Goal: Task Accomplishment & Management: Manage account settings

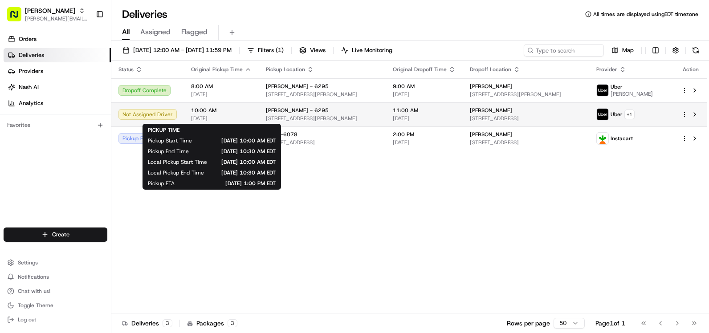
click at [251, 119] on td "10:00 AM [DATE]" at bounding box center [221, 114] width 75 height 24
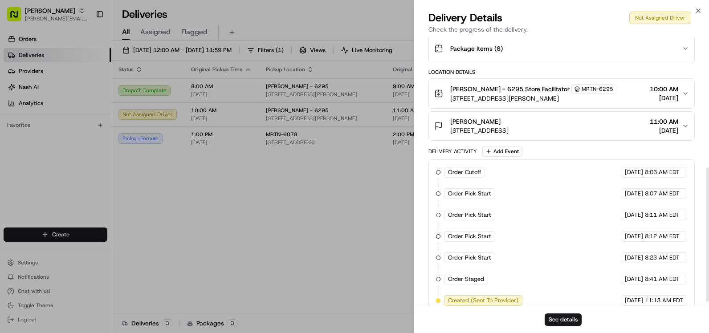
scroll to position [268, 0]
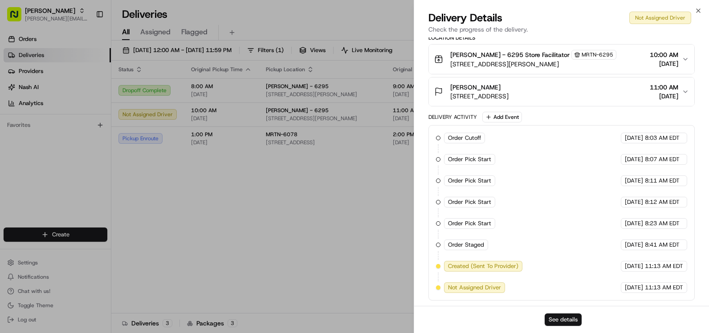
click at [565, 319] on button "See details" at bounding box center [563, 320] width 37 height 12
click at [702, 11] on icon "button" at bounding box center [698, 10] width 7 height 7
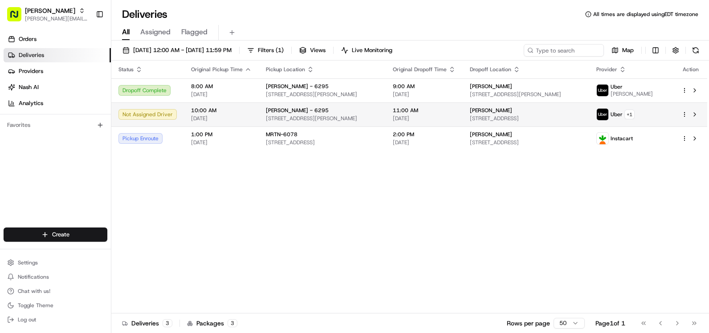
click at [275, 110] on span "[PERSON_NAME] - 6295" at bounding box center [297, 110] width 63 height 7
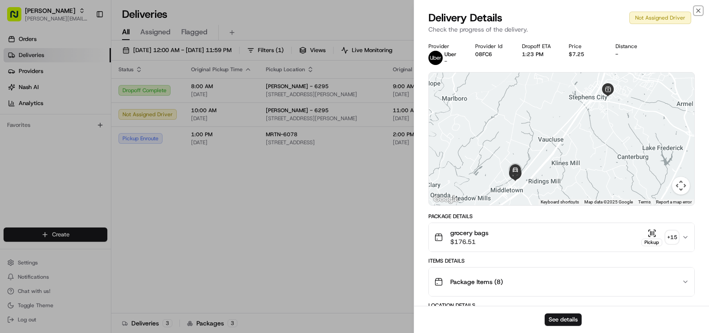
drag, startPoint x: 700, startPoint y: 10, endPoint x: 667, endPoint y: 11, distance: 33.0
click at [700, 10] on icon "button" at bounding box center [698, 10] width 7 height 7
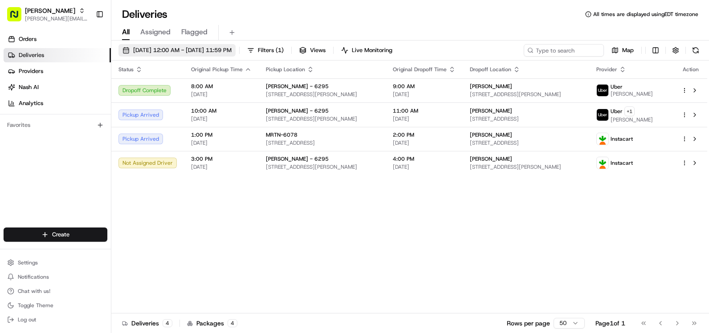
click at [232, 49] on span "[DATE] 12:00 AM - [DATE] 11:59 PM" at bounding box center [182, 50] width 98 height 8
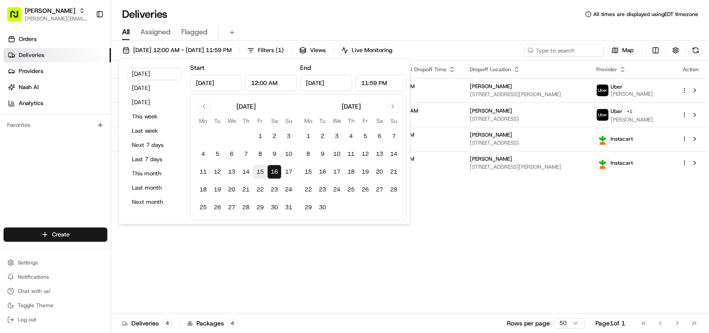
click at [263, 169] on button "15" at bounding box center [260, 172] width 14 height 14
type input "Aug 15, 2025"
click at [263, 169] on button "15" at bounding box center [260, 172] width 14 height 14
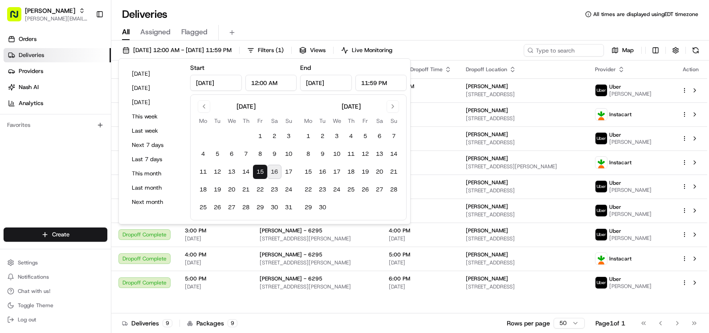
click at [278, 172] on button "16" at bounding box center [274, 172] width 14 height 14
type input "Aug 16, 2025"
click at [278, 172] on button "16" at bounding box center [274, 172] width 14 height 14
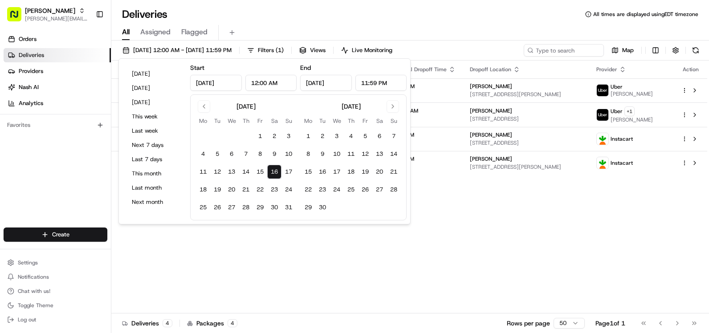
click at [456, 20] on div "Deliveries All times are displayed using EDT timezone" at bounding box center [410, 14] width 598 height 14
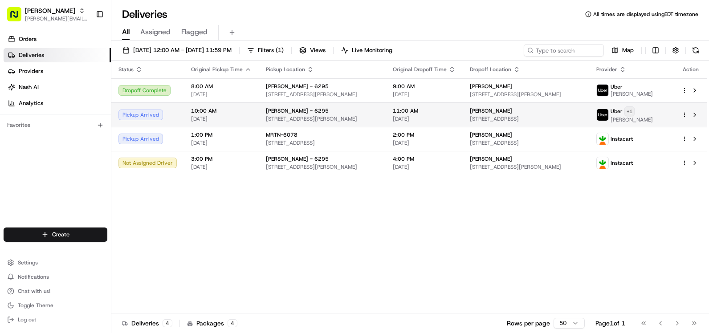
click at [659, 110] on html "Martin's vaden.raines@giantmartins.com Toggle Sidebar Orders Deliveries Provide…" at bounding box center [354, 166] width 709 height 333
click at [505, 112] on html "Martin's vaden.raines@giantmartins.com Toggle Sidebar Orders Deliveries Provide…" at bounding box center [354, 166] width 709 height 333
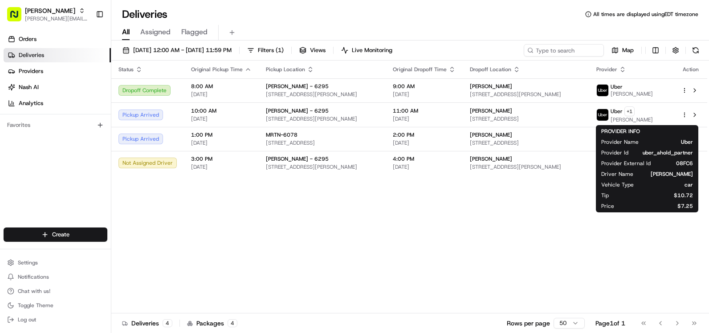
click at [505, 112] on span "[PERSON_NAME]" at bounding box center [491, 110] width 42 height 7
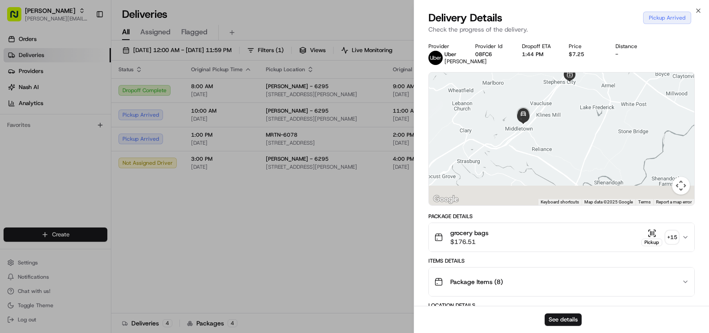
drag, startPoint x: 537, startPoint y: 180, endPoint x: 546, endPoint y: 115, distance: 66.1
click at [546, 115] on div at bounding box center [562, 139] width 266 height 133
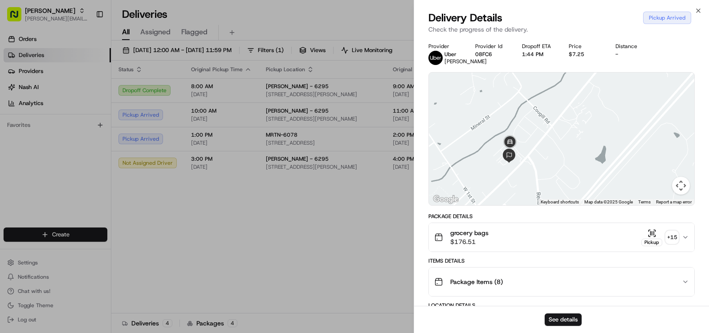
drag, startPoint x: 528, startPoint y: 164, endPoint x: 536, endPoint y: 135, distance: 29.9
click at [536, 135] on div at bounding box center [562, 139] width 266 height 133
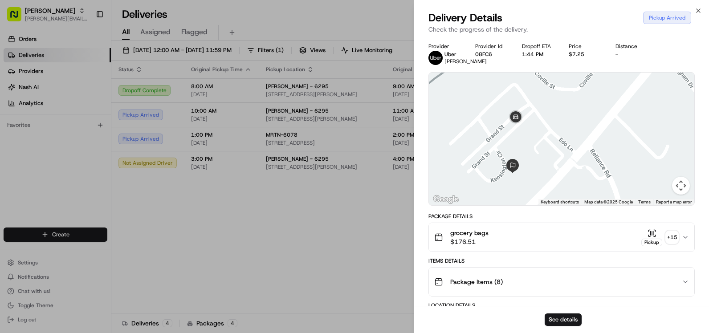
drag, startPoint x: 551, startPoint y: 115, endPoint x: 552, endPoint y: 160, distance: 44.6
click at [552, 160] on div at bounding box center [562, 139] width 266 height 133
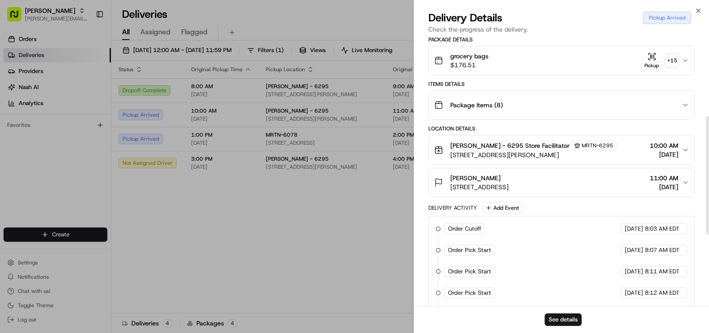
scroll to position [178, 0]
click at [554, 317] on button "See details" at bounding box center [563, 320] width 37 height 12
click at [699, 11] on icon "button" at bounding box center [698, 10] width 7 height 7
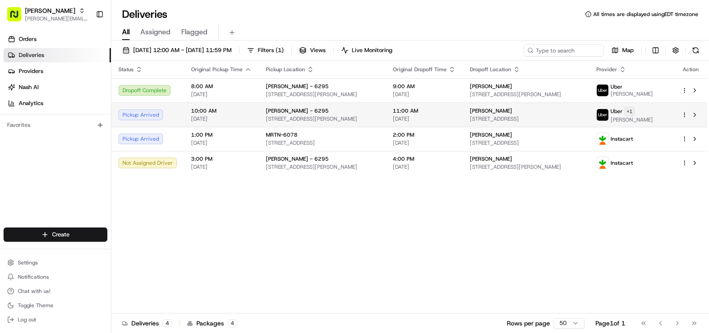
click at [658, 110] on html "Martin's vaden.raines@giantmartins.com Toggle Sidebar Orders Deliveries Provide…" at bounding box center [354, 166] width 709 height 333
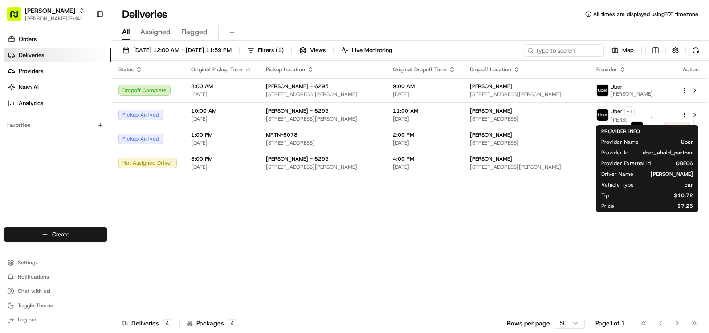
drag, startPoint x: 669, startPoint y: 238, endPoint x: 668, endPoint y: 227, distance: 11.7
click at [669, 237] on html "Martin's vaden.raines@giantmartins.com Toggle Sidebar Orders Deliveries Provide…" at bounding box center [354, 166] width 709 height 333
click at [609, 110] on span at bounding box center [603, 115] width 12 height 12
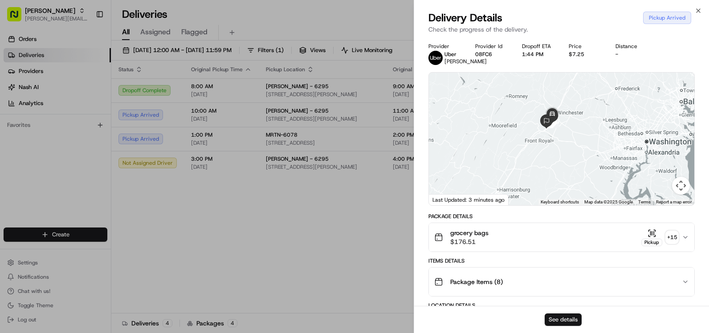
click at [559, 319] on button "See details" at bounding box center [563, 320] width 37 height 12
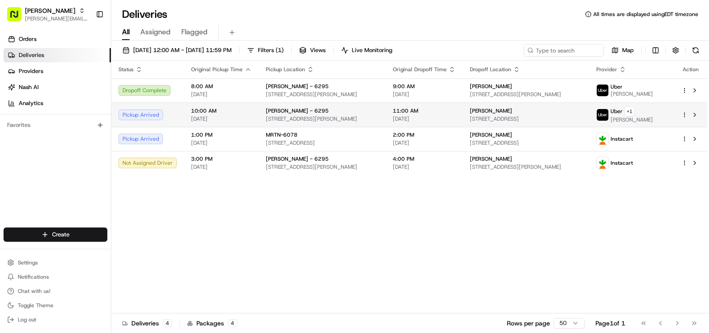
click at [537, 112] on div "[PERSON_NAME]" at bounding box center [526, 110] width 113 height 7
click at [545, 119] on span "[STREET_ADDRESS]" at bounding box center [526, 118] width 113 height 7
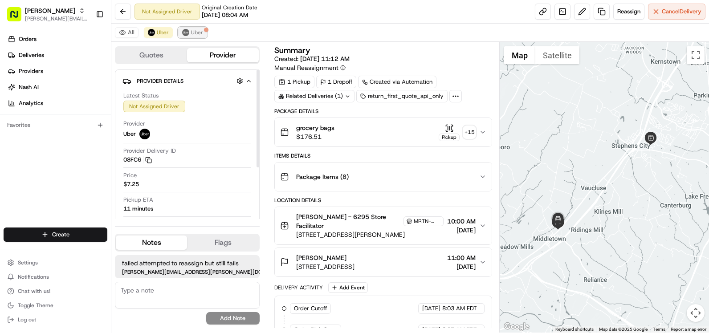
click at [193, 33] on span "Uber" at bounding box center [197, 32] width 12 height 7
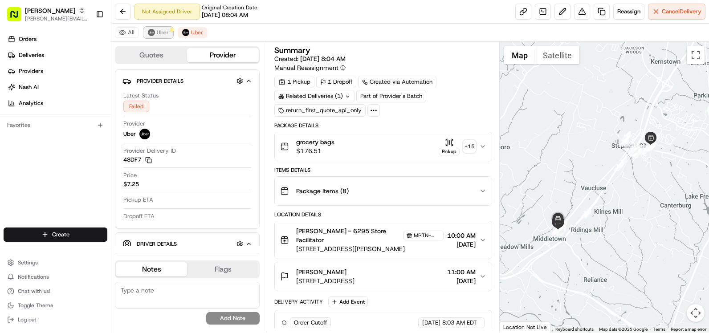
click at [158, 33] on span "Uber" at bounding box center [163, 32] width 12 height 7
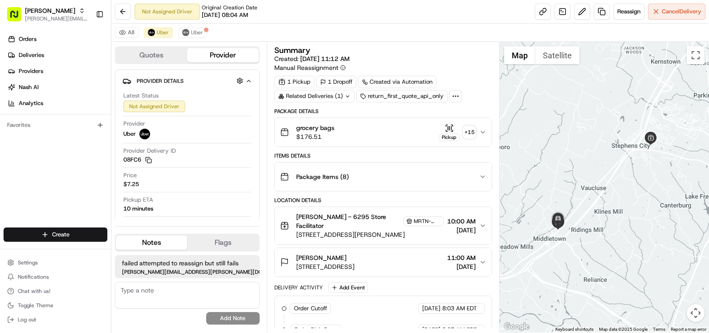
click at [482, 136] on button "grocery bags $176.51 Pickup + 15" at bounding box center [383, 132] width 217 height 29
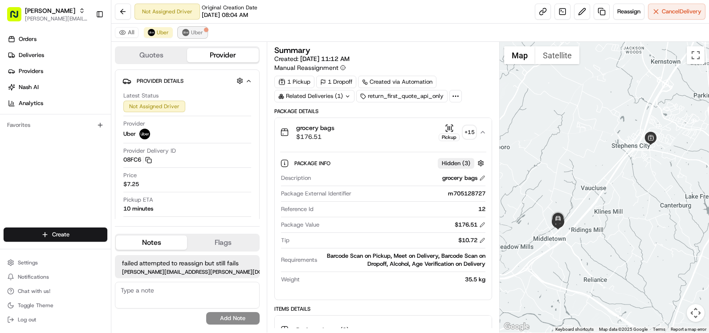
click at [193, 33] on span "Uber" at bounding box center [197, 32] width 12 height 7
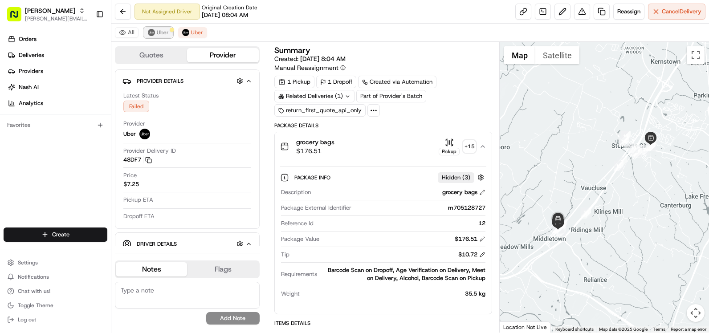
click at [159, 33] on span "Uber" at bounding box center [163, 32] width 12 height 7
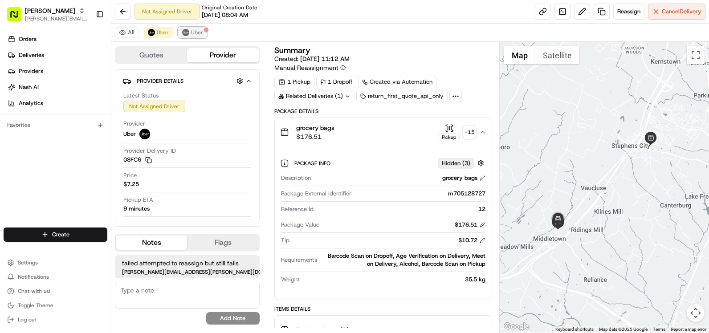
click at [198, 35] on span "Uber" at bounding box center [197, 32] width 12 height 7
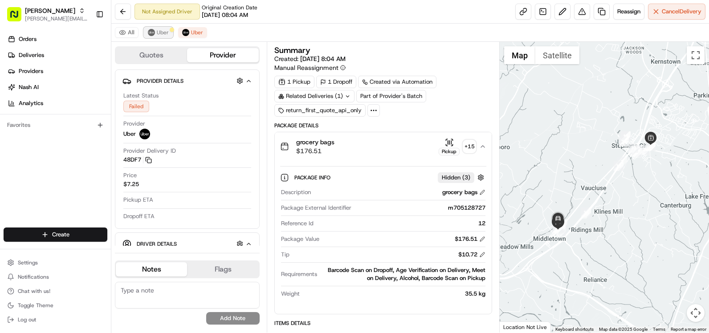
click at [155, 31] on button "Uber" at bounding box center [158, 32] width 29 height 11
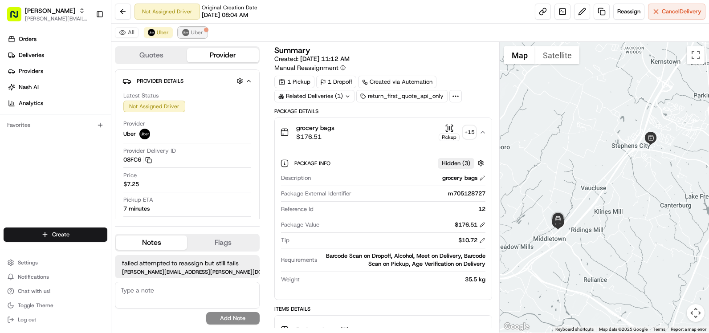
click at [192, 31] on span "Uber" at bounding box center [197, 32] width 12 height 7
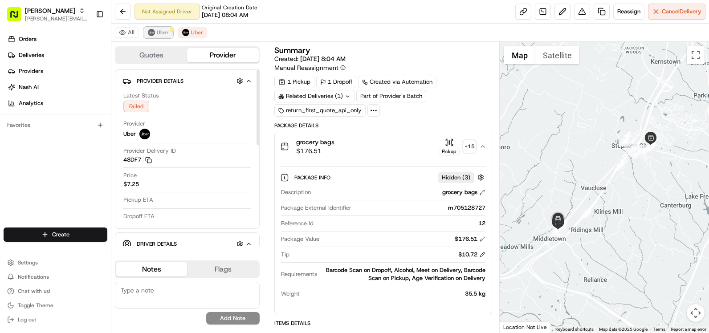
click at [162, 29] on span "Uber" at bounding box center [163, 32] width 12 height 7
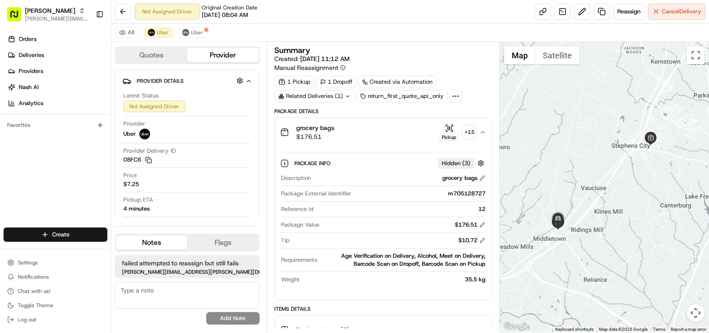
click at [188, 26] on div "All Uber Uber" at bounding box center [410, 33] width 598 height 18
click at [188, 33] on img at bounding box center [185, 32] width 7 height 7
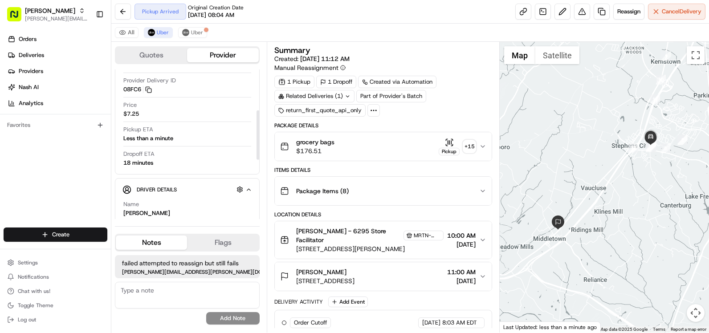
scroll to position [134, 0]
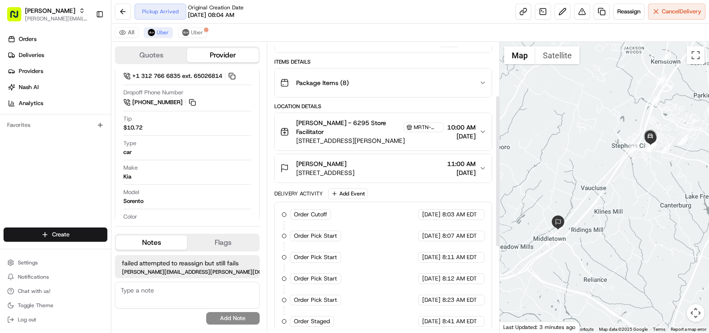
scroll to position [86, 0]
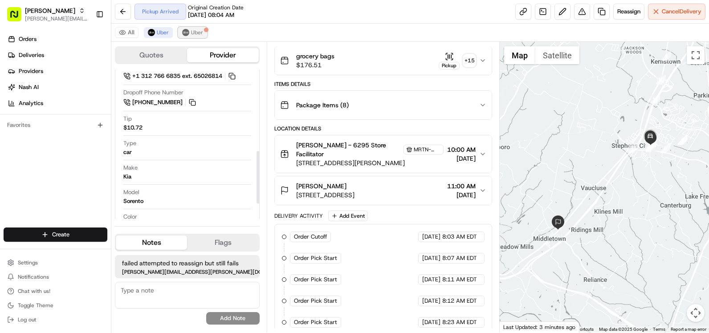
click at [203, 33] on button "Uber" at bounding box center [192, 32] width 29 height 11
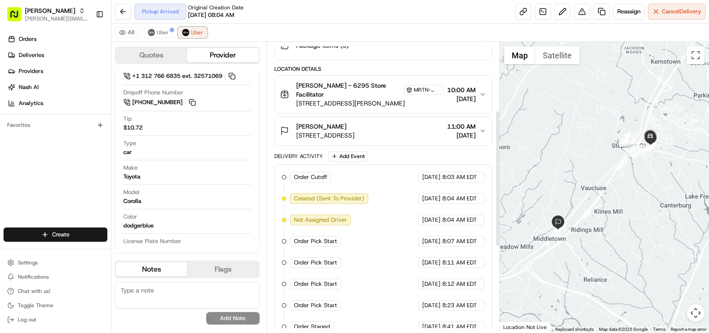
scroll to position [61, 0]
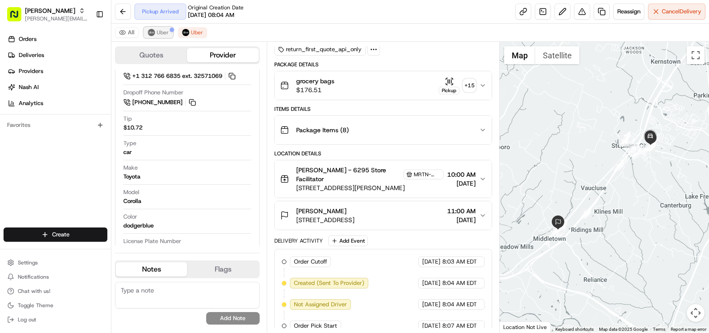
click at [168, 33] on span "Uber" at bounding box center [163, 32] width 12 height 7
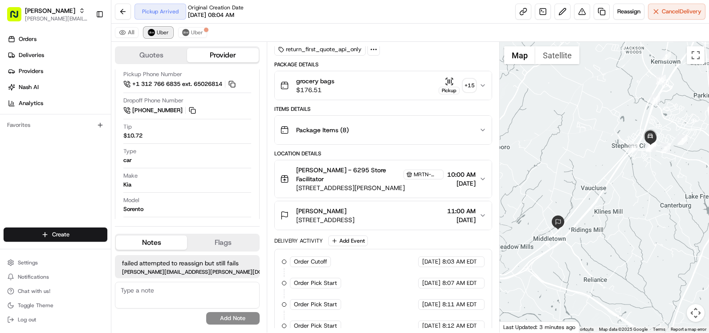
scroll to position [233, 0]
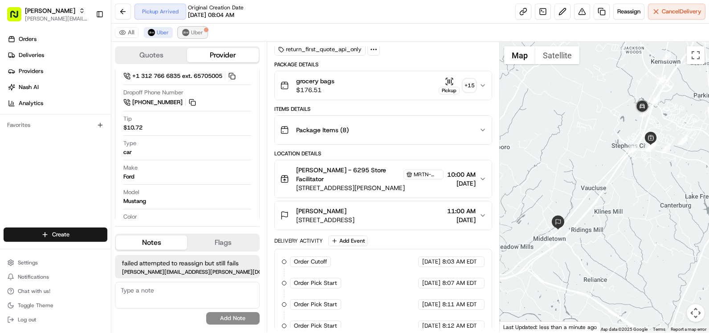
click at [188, 35] on button "Uber" at bounding box center [192, 32] width 29 height 11
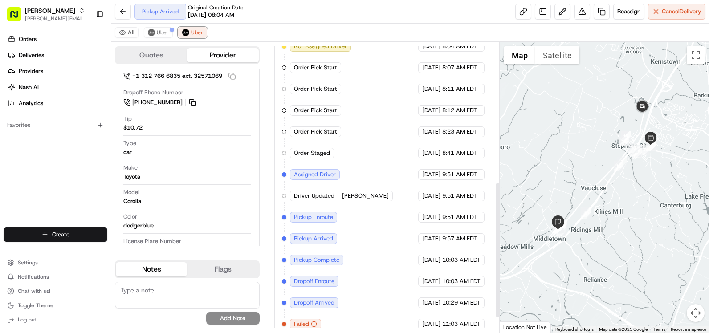
scroll to position [328, 0]
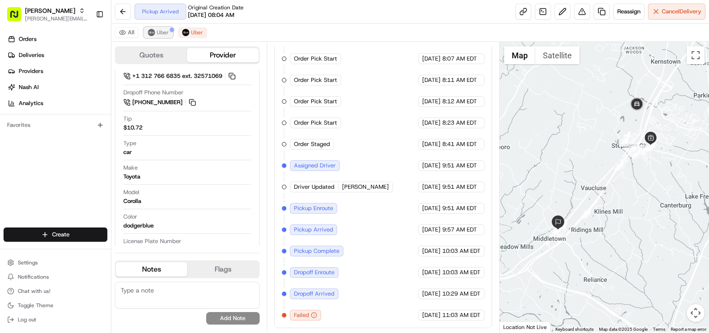
click at [162, 28] on button "Uber" at bounding box center [158, 32] width 29 height 11
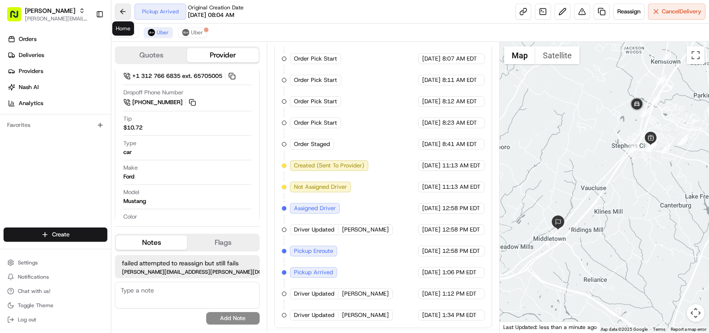
click at [126, 13] on button at bounding box center [123, 12] width 16 height 16
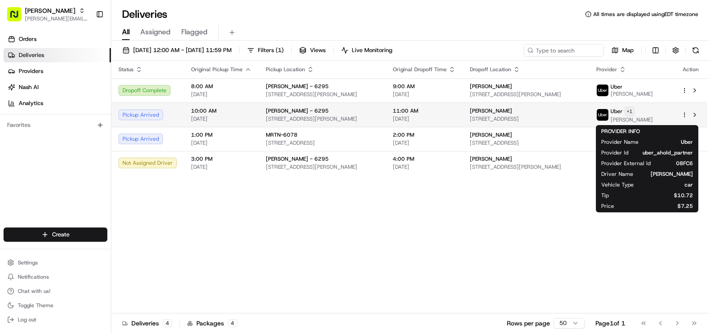
click at [662, 111] on html "Martin's [EMAIL_ADDRESS][PERSON_NAME][DOMAIN_NAME] Toggle Sidebar Orders Delive…" at bounding box center [354, 166] width 709 height 333
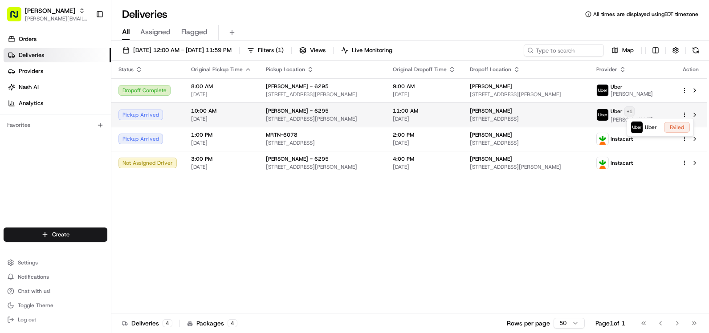
click at [662, 111] on html "Martin's [EMAIL_ADDRESS][PERSON_NAME][DOMAIN_NAME] Toggle Sidebar Orders Delive…" at bounding box center [354, 166] width 709 height 333
click at [695, 116] on button at bounding box center [695, 115] width 11 height 11
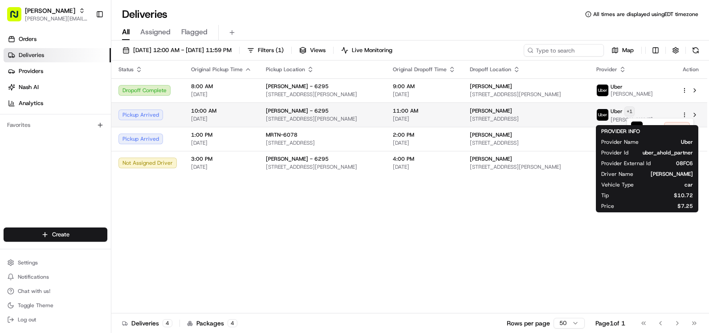
click at [658, 110] on html "Martin's [EMAIL_ADDRESS][PERSON_NAME][DOMAIN_NAME] Toggle Sidebar Orders Delive…" at bounding box center [354, 166] width 709 height 333
click at [593, 111] on html "Martin's [EMAIL_ADDRESS][PERSON_NAME][DOMAIN_NAME] Toggle Sidebar Orders Delive…" at bounding box center [354, 166] width 709 height 333
click at [583, 112] on div "[PERSON_NAME]" at bounding box center [526, 110] width 113 height 7
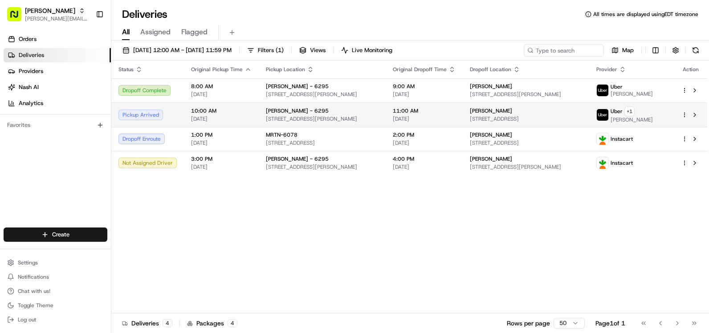
click at [653, 123] on span "[PERSON_NAME]" at bounding box center [632, 119] width 42 height 7
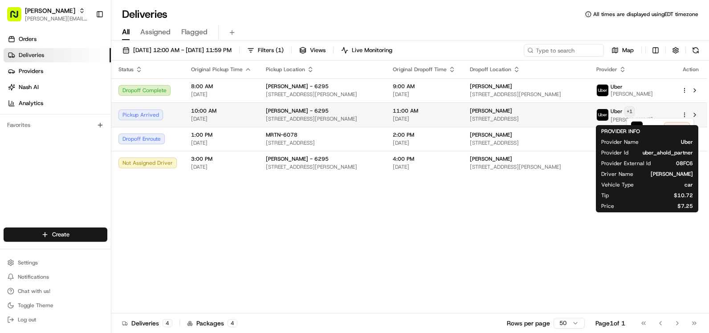
click at [663, 114] on html "Martin's [EMAIL_ADDRESS][PERSON_NAME][DOMAIN_NAME] Toggle Sidebar Orders Delive…" at bounding box center [354, 166] width 709 height 333
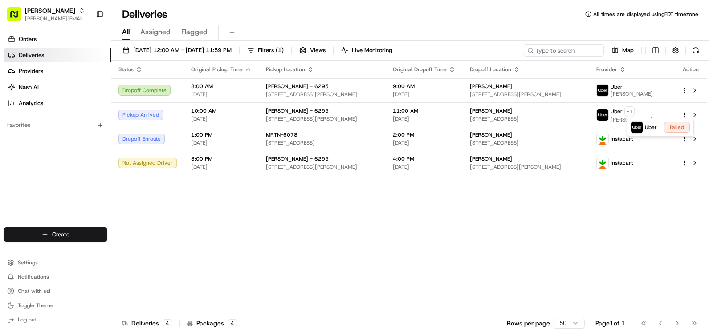
click at [670, 105] on html "Martin's [EMAIL_ADDRESS][PERSON_NAME][DOMAIN_NAME] Toggle Sidebar Orders Delive…" at bounding box center [354, 166] width 709 height 333
click at [213, 119] on span "[DATE]" at bounding box center [221, 118] width 61 height 7
click at [311, 115] on span "240 Elizabeth Dr, Stephens City, VA 22655, US" at bounding box center [322, 118] width 113 height 7
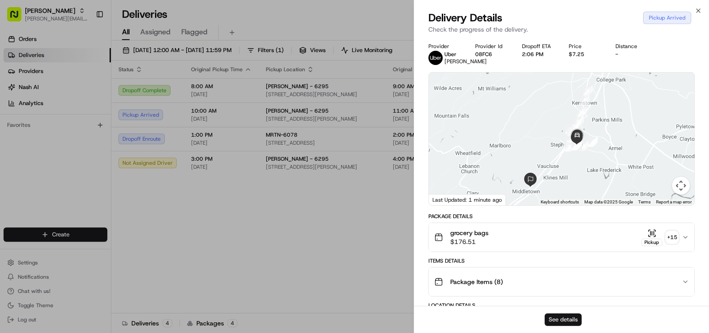
click at [566, 318] on button "See details" at bounding box center [563, 320] width 37 height 12
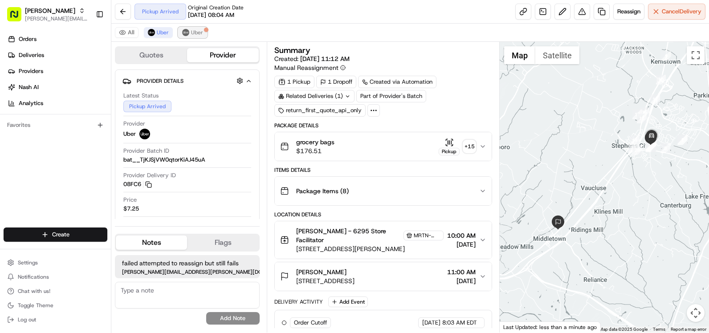
click at [193, 33] on span "Uber" at bounding box center [197, 32] width 12 height 7
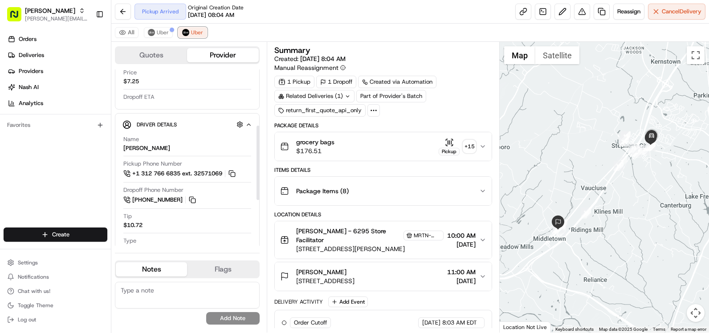
scroll to position [134, 0]
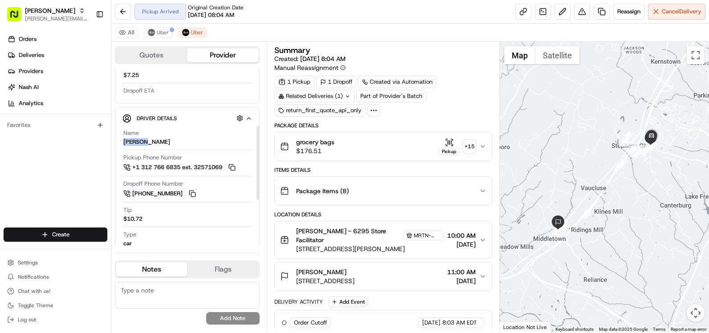
drag, startPoint x: 124, startPoint y: 141, endPoint x: 141, endPoint y: 144, distance: 17.1
click at [141, 144] on div "Name [PERSON_NAME]" at bounding box center [187, 137] width 128 height 17
click at [168, 33] on span "Uber" at bounding box center [163, 32] width 12 height 7
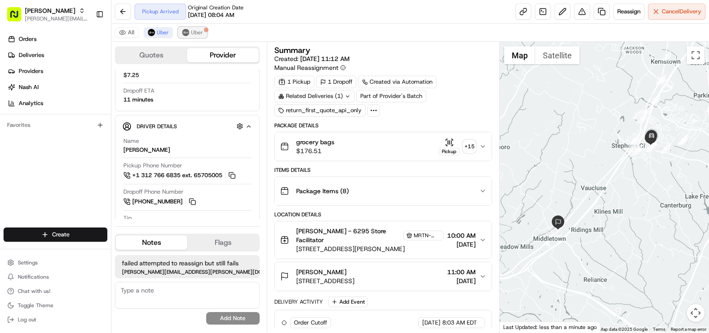
click at [204, 33] on button "Uber" at bounding box center [192, 32] width 29 height 11
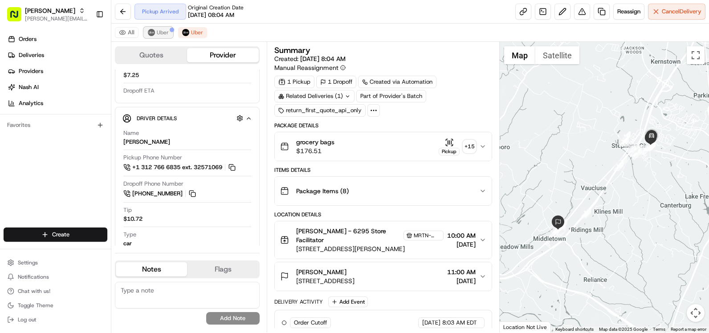
click at [158, 30] on span "Uber" at bounding box center [163, 32] width 12 height 7
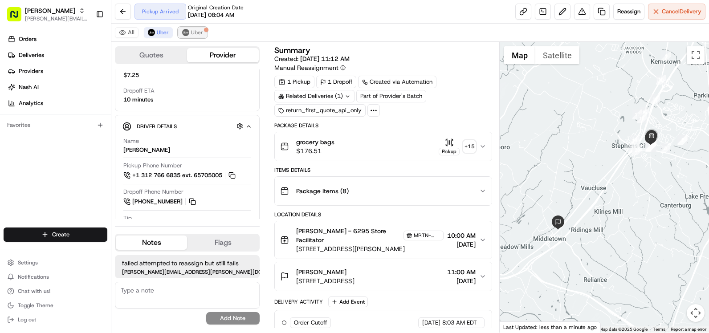
click at [199, 34] on span "Uber" at bounding box center [197, 32] width 12 height 7
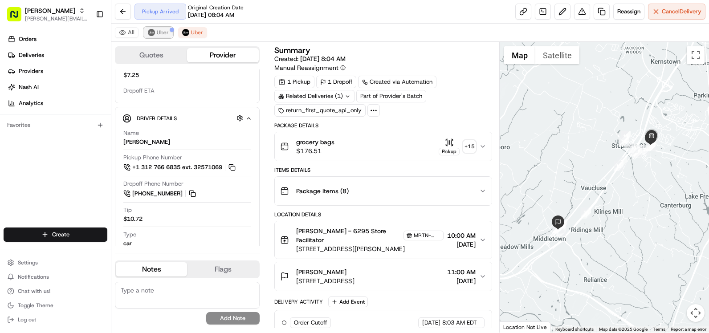
click at [163, 30] on span "Uber" at bounding box center [163, 32] width 12 height 7
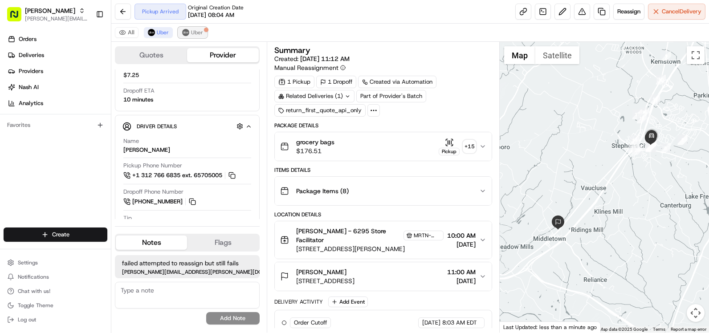
click at [182, 37] on button "Uber" at bounding box center [192, 32] width 29 height 11
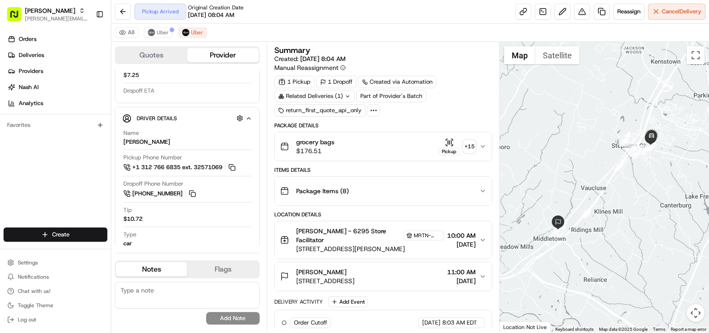
click at [421, 35] on div "All Uber Uber" at bounding box center [410, 33] width 598 height 18
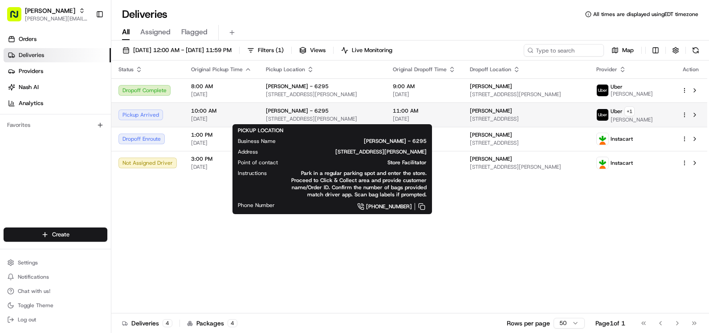
click at [274, 115] on div "[PERSON_NAME] - 6295 [STREET_ADDRESS][PERSON_NAME]" at bounding box center [322, 114] width 113 height 15
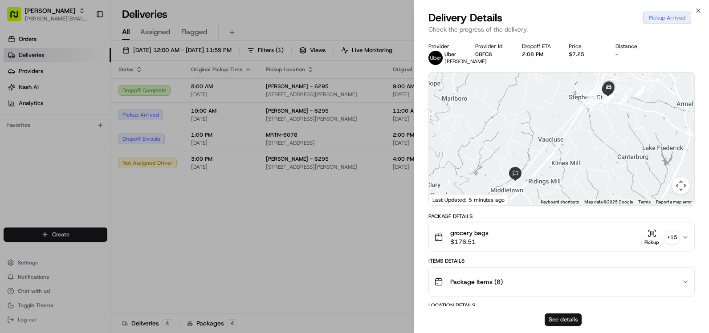
click at [555, 319] on button "See details" at bounding box center [563, 320] width 37 height 12
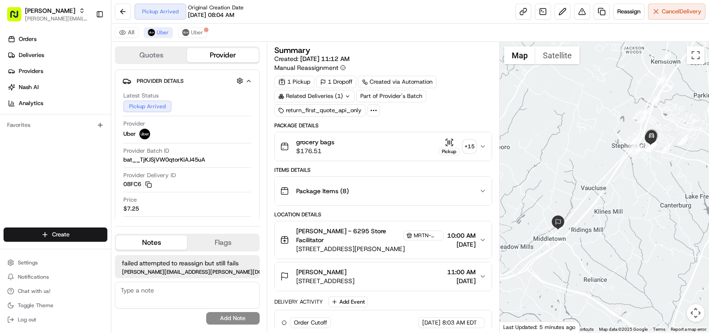
click at [332, 145] on span "grocery bags" at bounding box center [315, 142] width 38 height 9
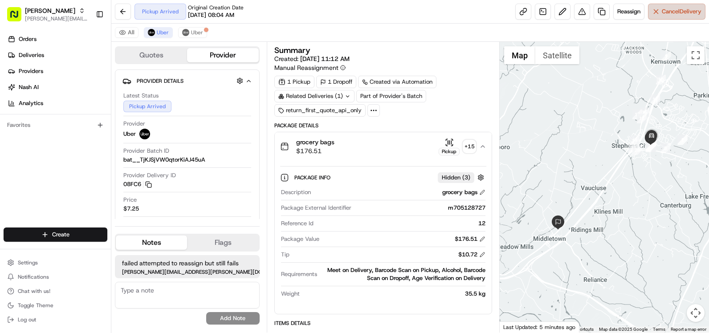
click at [689, 14] on span "Cancel Delivery" at bounding box center [682, 12] width 40 height 8
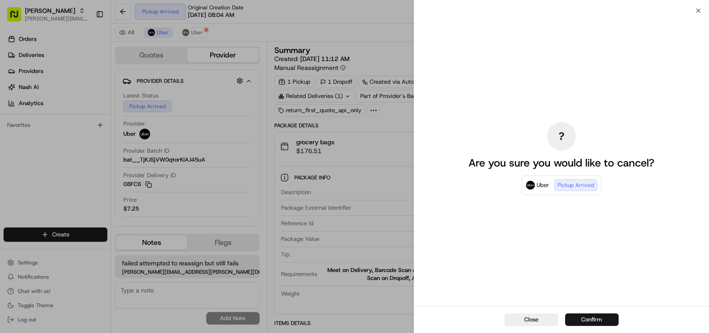
click at [583, 314] on button "Confirm" at bounding box center [591, 320] width 53 height 12
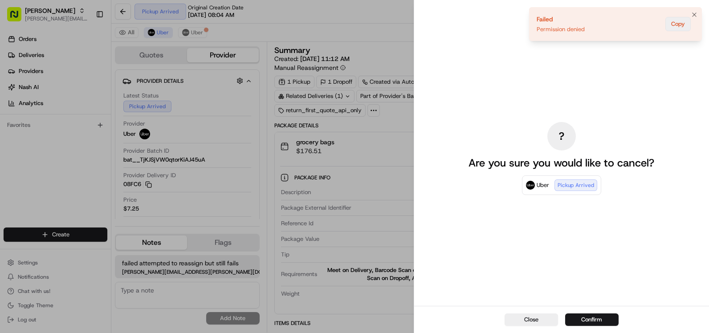
click at [687, 24] on button "Copy" at bounding box center [678, 24] width 25 height 14
click at [696, 14] on icon "Notifications (F8)" at bounding box center [694, 14] width 7 height 7
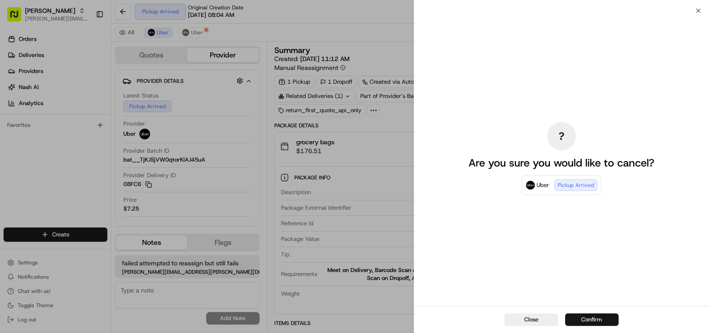
click at [606, 314] on button "Confirm" at bounding box center [591, 320] width 53 height 12
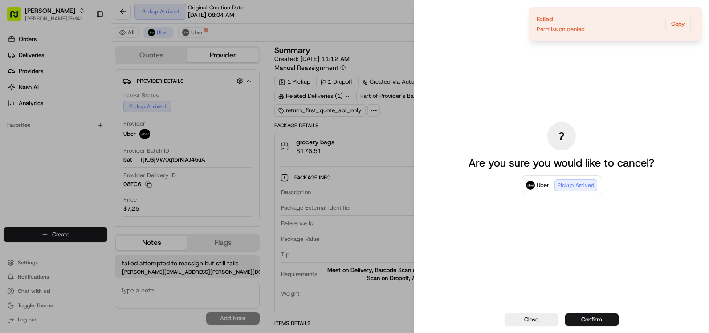
click at [702, 13] on div "? Are you sure you would like to cancel? Uber Pickup Arrived" at bounding box center [561, 158] width 295 height 295
click at [694, 16] on icon "Notifications (F8)" at bounding box center [694, 14] width 7 height 7
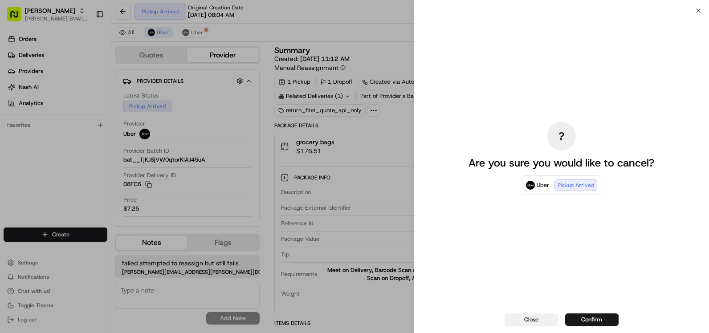
click at [538, 315] on button "Close" at bounding box center [531, 320] width 53 height 12
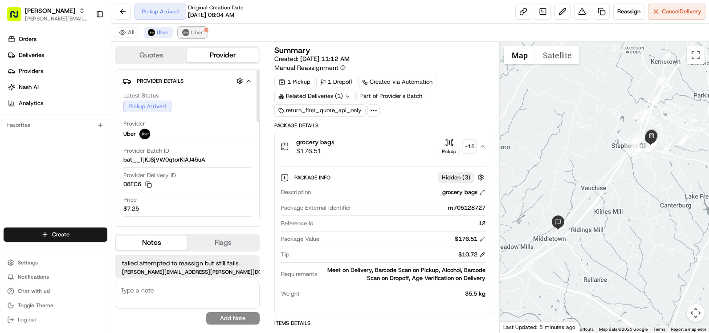
click at [191, 33] on span "Uber" at bounding box center [197, 32] width 12 height 7
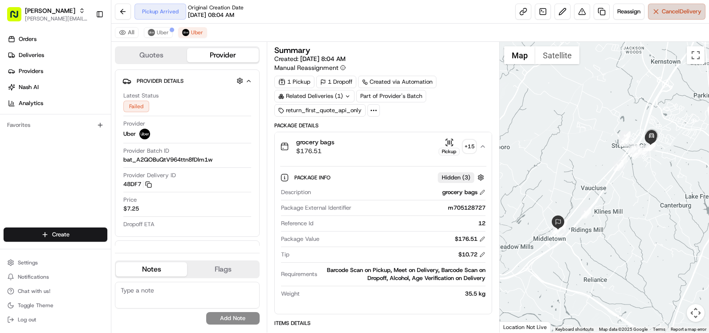
click at [665, 14] on span "Cancel Delivery" at bounding box center [682, 12] width 40 height 8
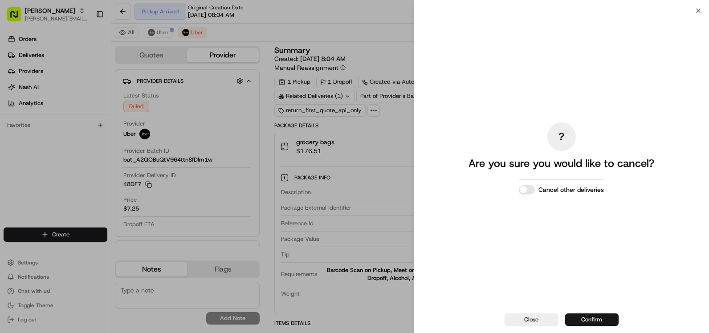
click at [527, 189] on button "Cancel other deliveries" at bounding box center [527, 189] width 16 height 9
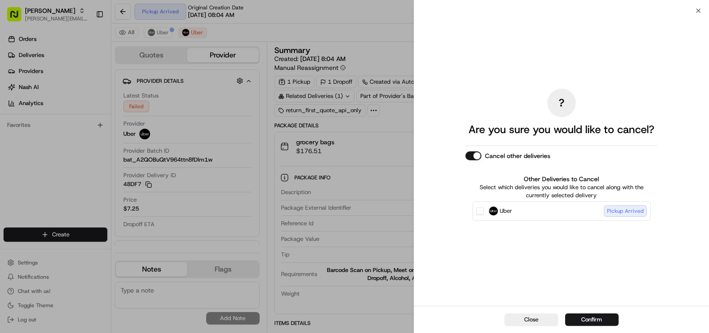
click at [481, 213] on button "Uber Pickup Arrived" at bounding box center [480, 211] width 7 height 7
click at [588, 318] on button "Confirm" at bounding box center [591, 320] width 53 height 12
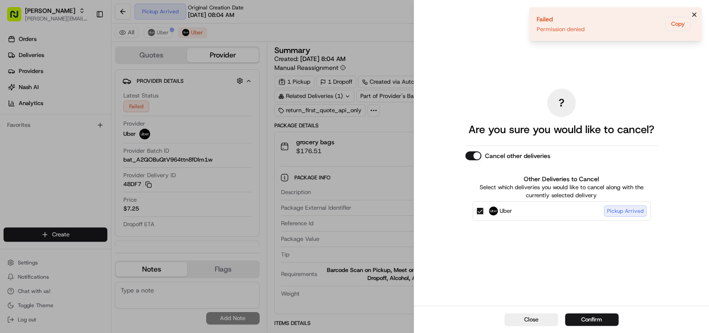
click at [695, 14] on icon "Notifications (F8)" at bounding box center [695, 15] width 4 height 4
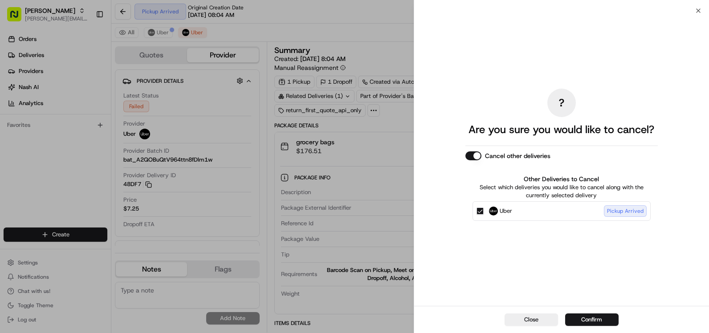
click at [479, 155] on button "Cancel other deliveries" at bounding box center [474, 155] width 16 height 9
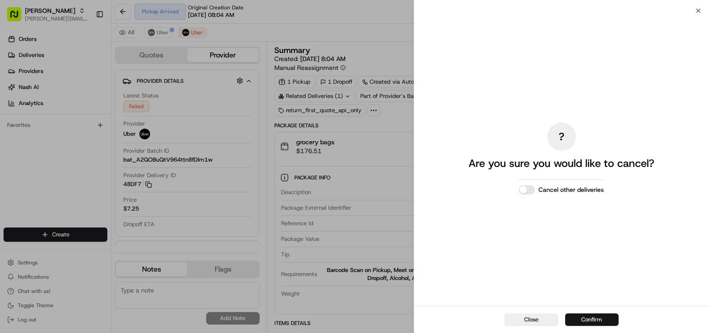
click at [590, 319] on button "Confirm" at bounding box center [591, 320] width 53 height 12
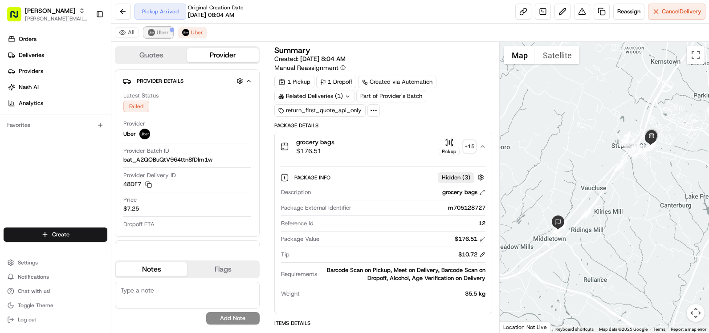
click at [166, 30] on span "Uber" at bounding box center [163, 32] width 12 height 7
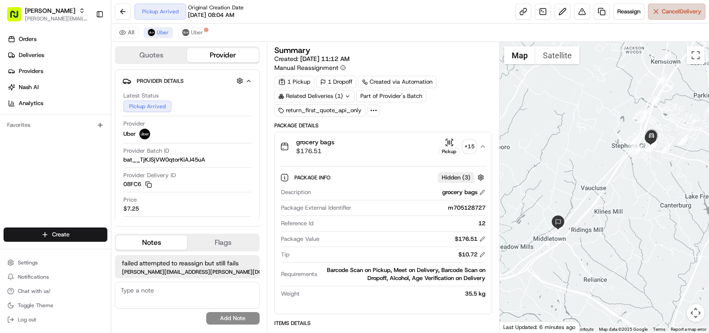
click at [654, 12] on button "Cancel Delivery" at bounding box center [676, 12] width 57 height 16
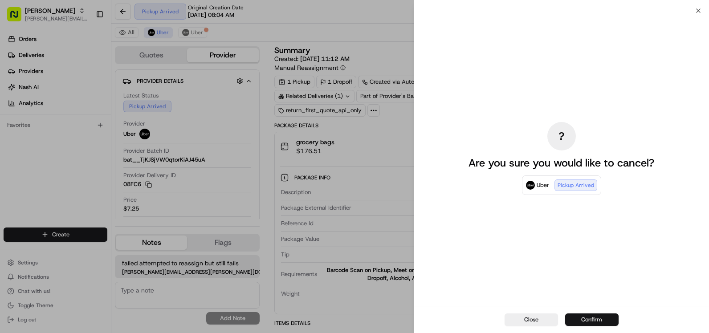
click at [611, 319] on button "Confirm" at bounding box center [591, 320] width 53 height 12
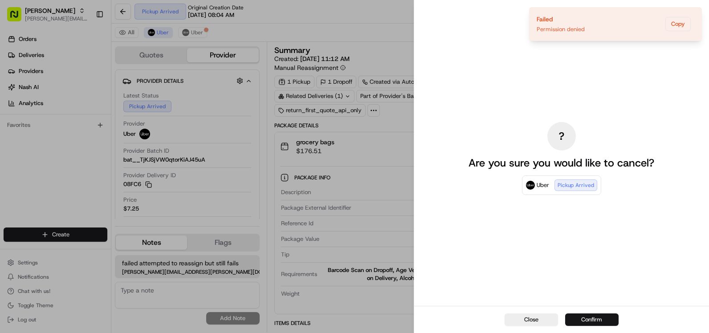
click at [611, 315] on button "Confirm" at bounding box center [591, 320] width 53 height 12
click at [611, 315] on div "Close Confirm" at bounding box center [561, 319] width 295 height 27
